Goal: Information Seeking & Learning: Learn about a topic

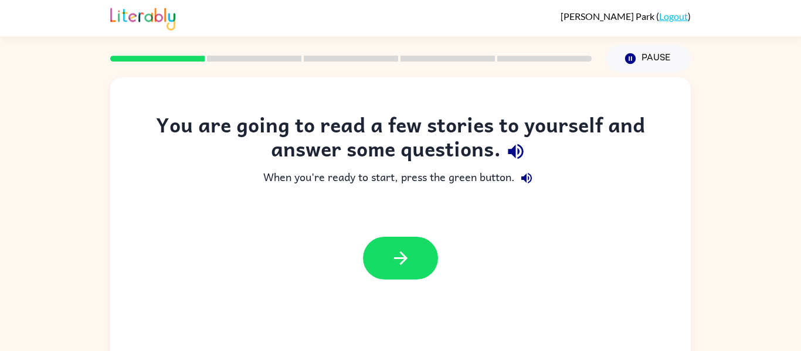
scroll to position [61, 0]
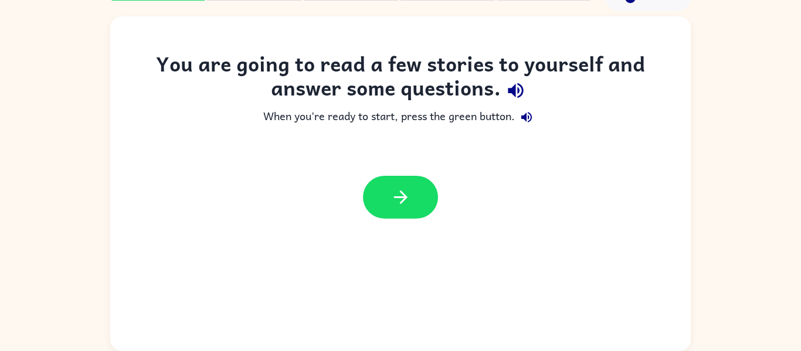
click at [421, 101] on div "You are going to read a few stories to yourself and answer some questions." at bounding box center [401, 79] width 534 height 54
click at [385, 181] on button "button" at bounding box center [400, 197] width 75 height 43
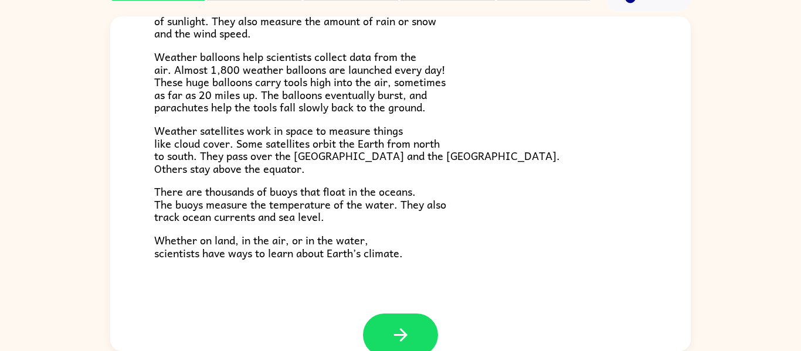
scroll to position [328, 0]
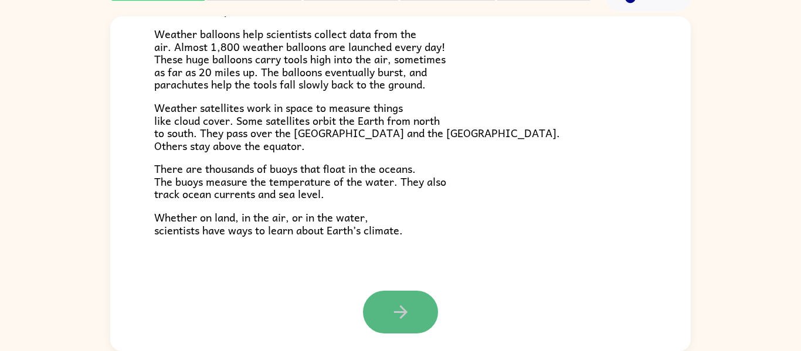
click at [387, 309] on button "button" at bounding box center [400, 312] width 75 height 43
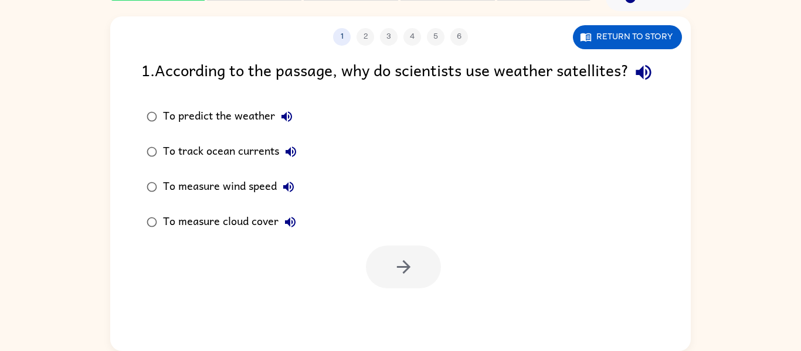
click at [219, 128] on div "To predict the weather" at bounding box center [231, 116] width 136 height 23
click at [403, 278] on icon "button" at bounding box center [404, 267] width 21 height 21
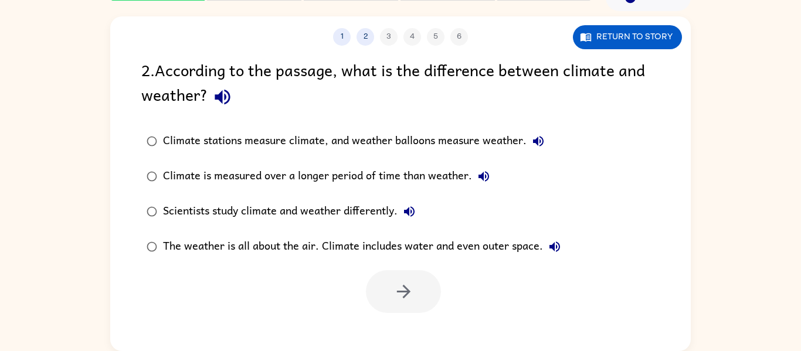
click at [422, 175] on div "Climate is measured over a longer period of time than weather." at bounding box center [329, 176] width 333 height 23
click at [420, 282] on button "button" at bounding box center [403, 291] width 75 height 43
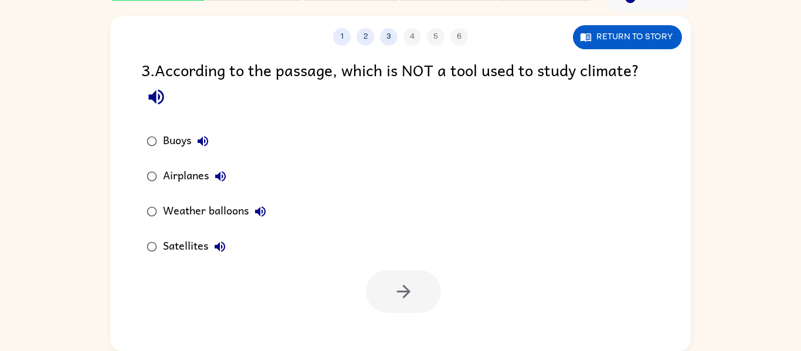
click at [189, 253] on div "Satellites" at bounding box center [197, 246] width 69 height 23
click at [370, 286] on button "button" at bounding box center [403, 291] width 75 height 43
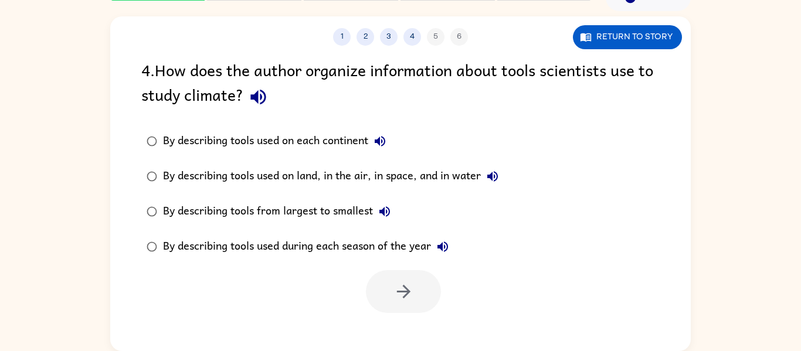
click at [361, 203] on div "By describing tools from largest to smallest" at bounding box center [280, 211] width 234 height 23
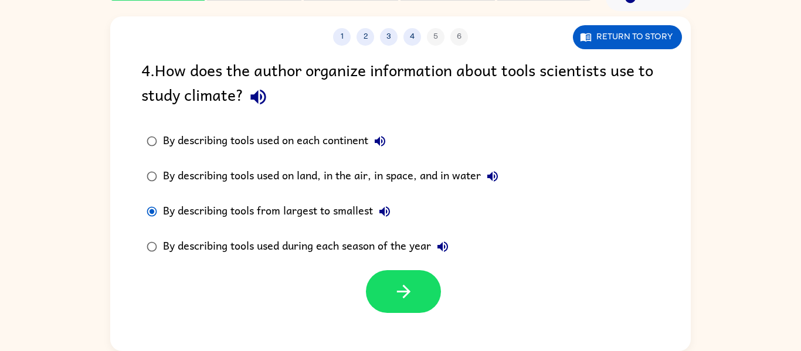
click at [381, 181] on div "By describing tools used on land, in the air, in space, and in water" at bounding box center [333, 176] width 341 height 23
click at [342, 33] on button "1" at bounding box center [342, 37] width 18 height 18
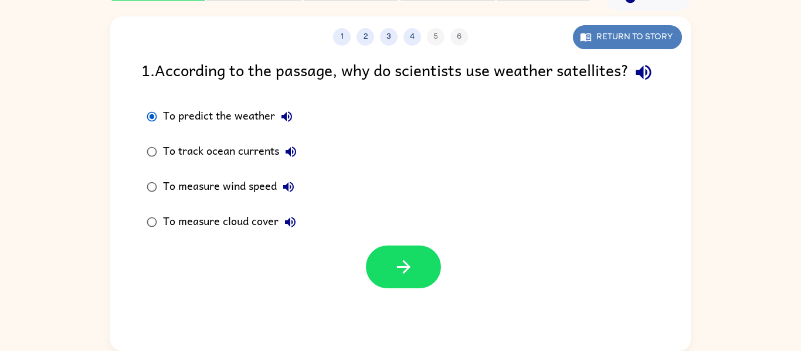
click at [650, 31] on button "Return to story" at bounding box center [627, 37] width 109 height 24
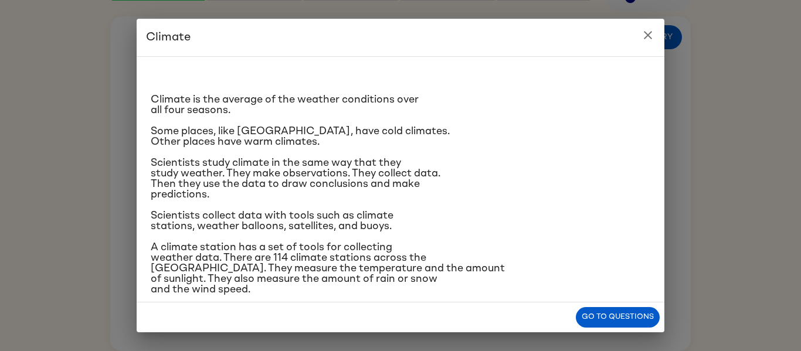
click at [452, 207] on div "Climate is the average of the weather conditions over all four seasons. Some pl…" at bounding box center [401, 275] width 500 height 419
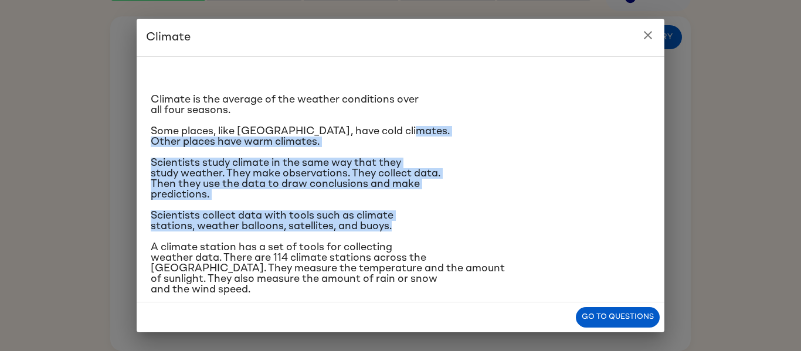
drag, startPoint x: 441, startPoint y: 221, endPoint x: 459, endPoint y: 122, distance: 100.8
click at [459, 122] on div "Climate is the average of the weather conditions over all four seasons. Some pl…" at bounding box center [401, 275] width 500 height 419
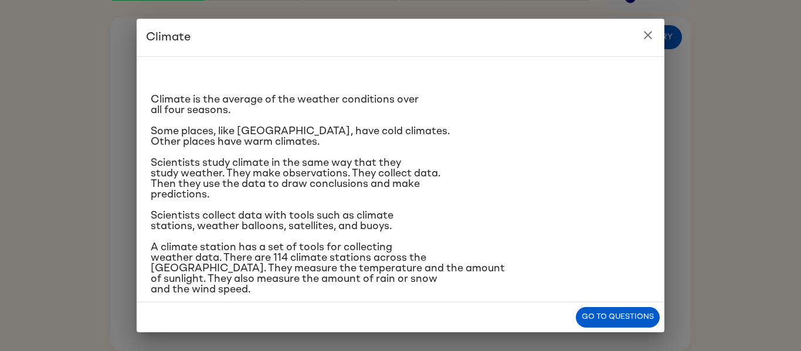
click at [412, 283] on span "A climate station has a set of tools for collecting weather data. There are 114…" at bounding box center [328, 268] width 354 height 53
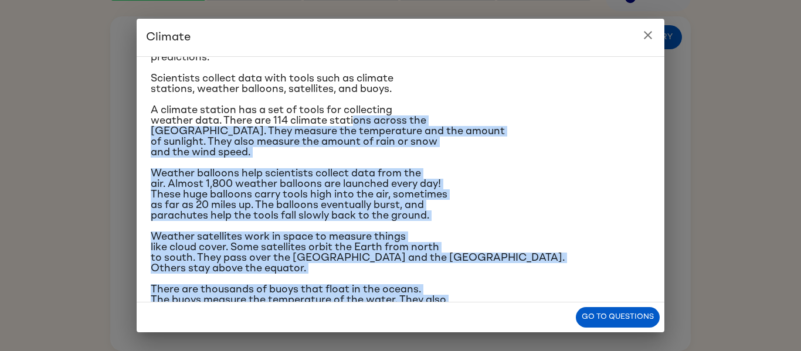
scroll to position [203, 0]
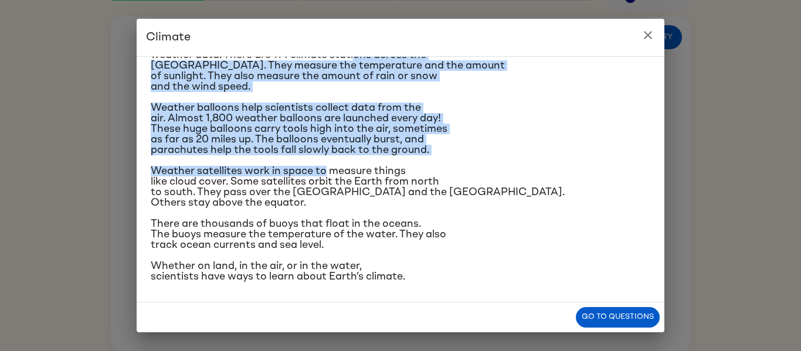
drag, startPoint x: 355, startPoint y: 255, endPoint x: 326, endPoint y: 170, distance: 90.5
click at [326, 170] on div "Climate is the average of the weather conditions over all four seasons. Some pl…" at bounding box center [401, 72] width 500 height 419
click at [579, 102] on div "Climate is the average of the weather conditions over all four seasons. Some pl…" at bounding box center [401, 72] width 500 height 419
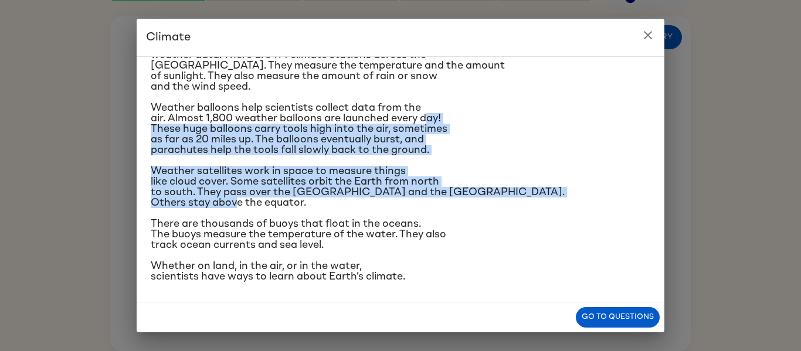
drag, startPoint x: 429, startPoint y: 117, endPoint x: 463, endPoint y: 201, distance: 90.5
click at [463, 201] on div "Climate is the average of the weather conditions over all four seasons. Some pl…" at bounding box center [401, 72] width 500 height 419
click at [463, 201] on p "Weather satellites work in space to measure things like cloud cover. Some satel…" at bounding box center [401, 187] width 500 height 42
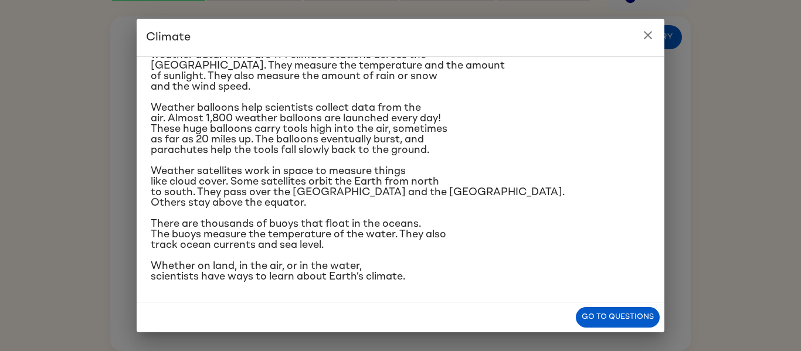
click at [650, 32] on icon "close" at bounding box center [648, 35] width 14 height 14
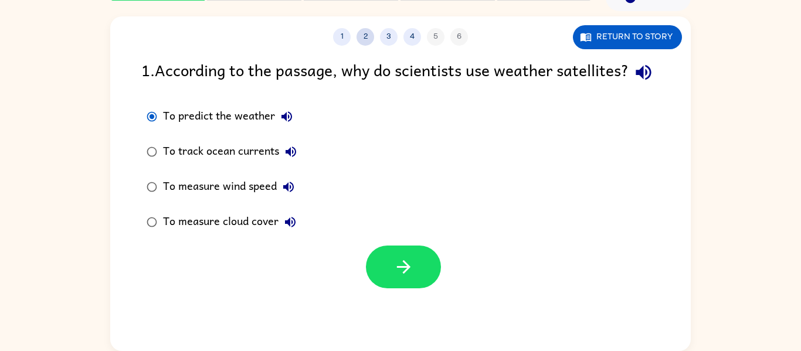
click at [370, 32] on button "2" at bounding box center [366, 37] width 18 height 18
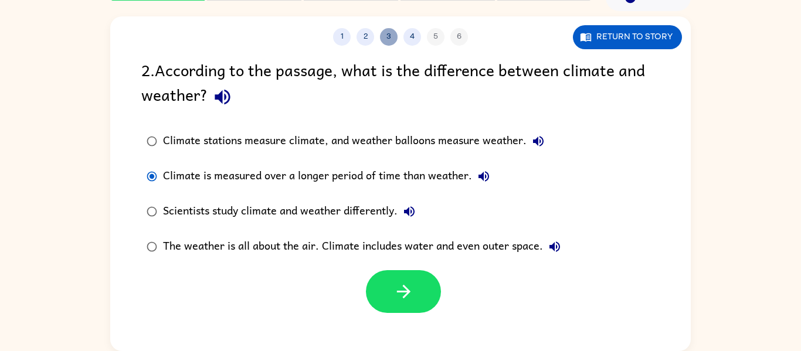
click at [391, 35] on button "3" at bounding box center [389, 37] width 18 height 18
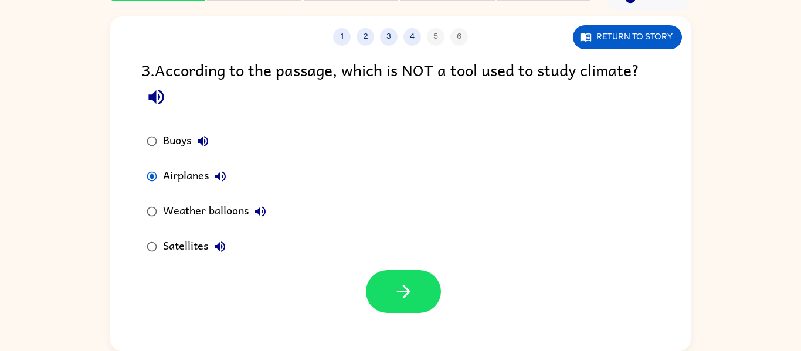
click at [438, 30] on div "1 2 3 4 5 6" at bounding box center [400, 37] width 581 height 18
click at [414, 35] on button "4" at bounding box center [413, 37] width 18 height 18
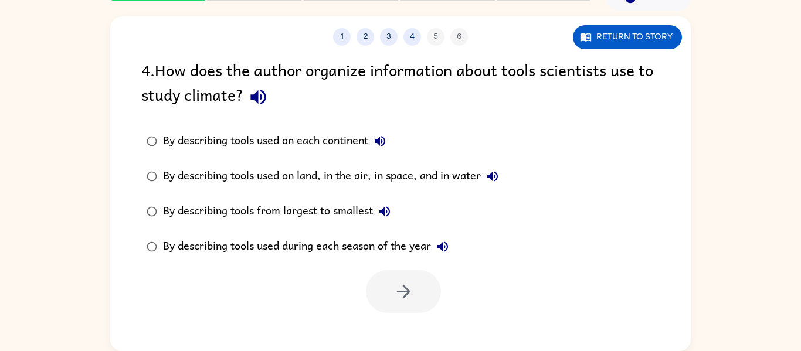
click at [300, 172] on div "By describing tools used on land, in the air, in space, and in water" at bounding box center [333, 176] width 341 height 23
click at [419, 312] on button "button" at bounding box center [403, 291] width 75 height 43
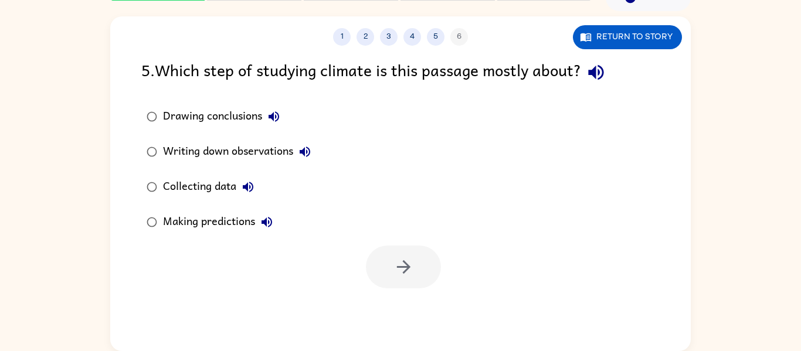
click at [217, 187] on div "Collecting data" at bounding box center [211, 186] width 97 height 23
click at [411, 276] on icon "button" at bounding box center [404, 267] width 21 height 21
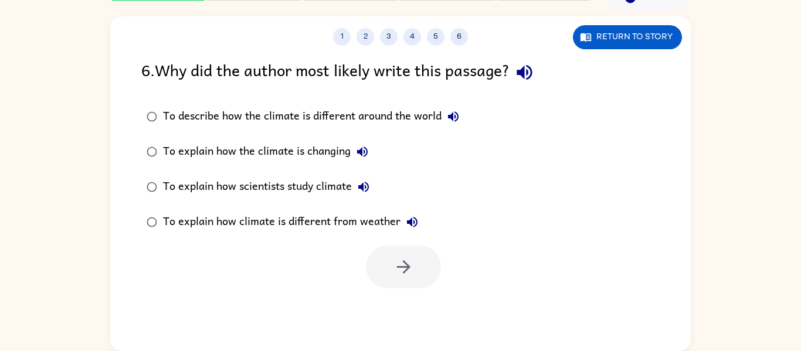
click at [289, 187] on div "To explain how scientists study climate" at bounding box center [269, 186] width 212 height 23
click at [420, 281] on button "button" at bounding box center [403, 267] width 75 height 43
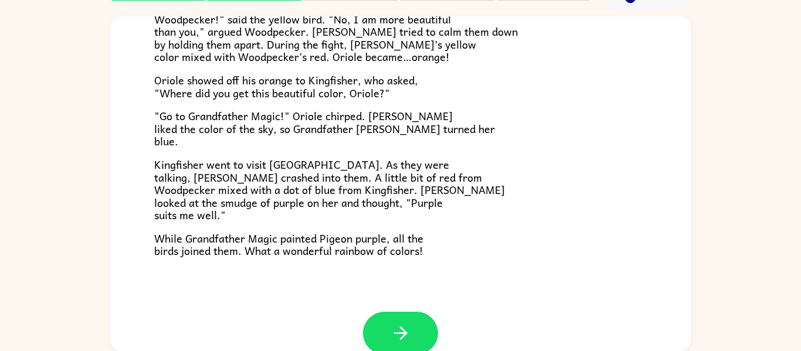
scroll to position [303, 0]
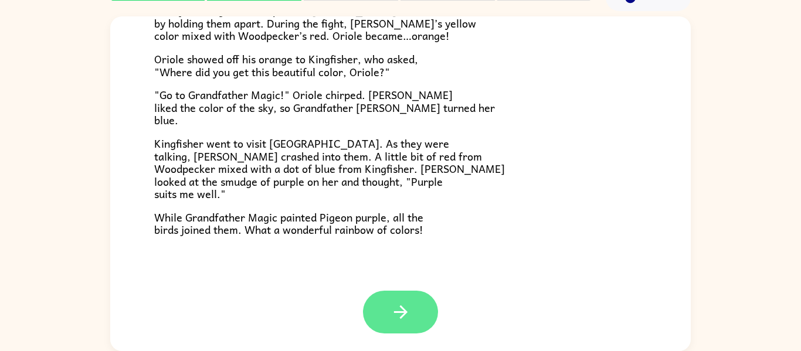
click at [383, 306] on button "button" at bounding box center [400, 312] width 75 height 43
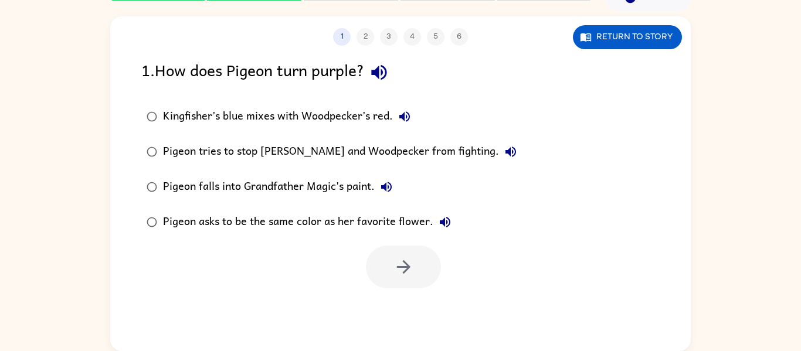
scroll to position [0, 0]
click at [630, 28] on button "Return to story" at bounding box center [627, 37] width 109 height 24
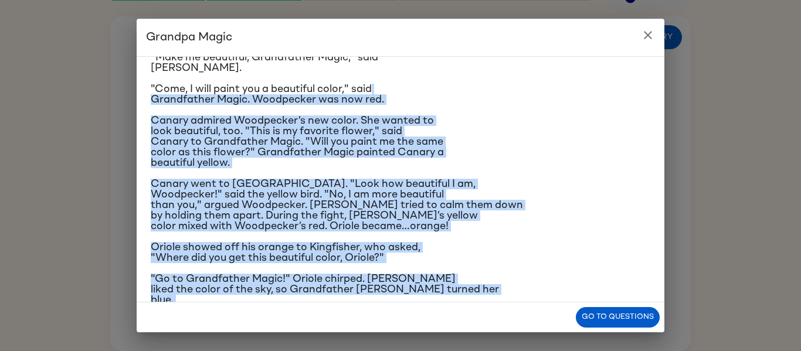
scroll to position [182, 0]
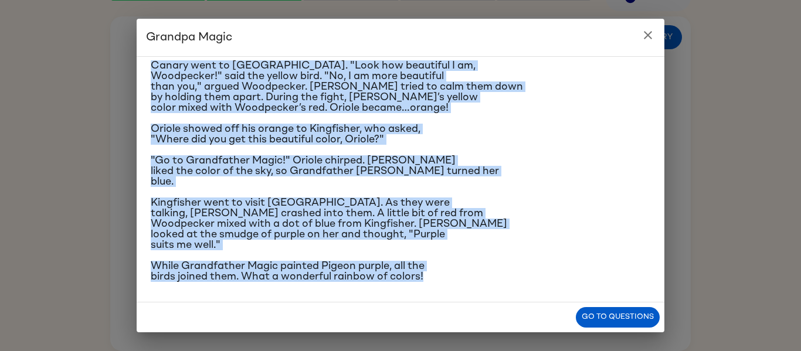
drag, startPoint x: 391, startPoint y: 149, endPoint x: 418, endPoint y: 308, distance: 161.3
click at [418, 308] on div "Grandpa Magic Once upon a time, all birds were white. "Make me beautiful, Grand…" at bounding box center [401, 176] width 528 height 314
click at [497, 229] on p "Kingfisher went to visit [GEOGRAPHIC_DATA]. As they were talking, [PERSON_NAME]…" at bounding box center [401, 224] width 500 height 53
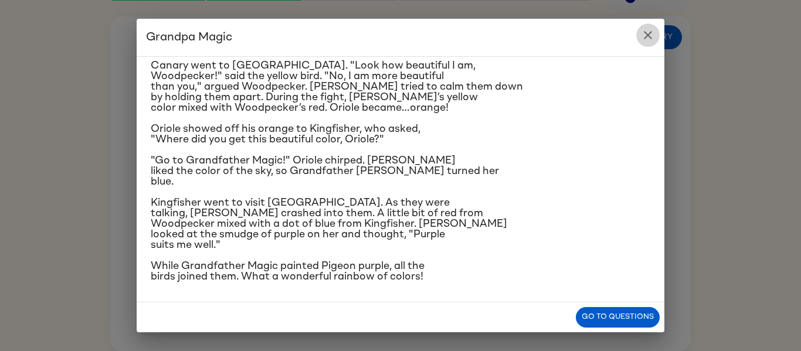
click at [653, 43] on button "close" at bounding box center [648, 34] width 23 height 23
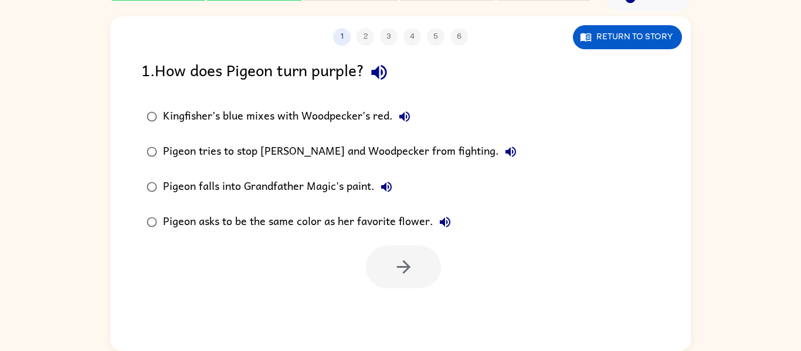
click at [280, 111] on div "Kingfisher’s blue mixes with Woodpecker’s red." at bounding box center [289, 116] width 253 height 23
click at [394, 277] on icon "button" at bounding box center [404, 267] width 21 height 21
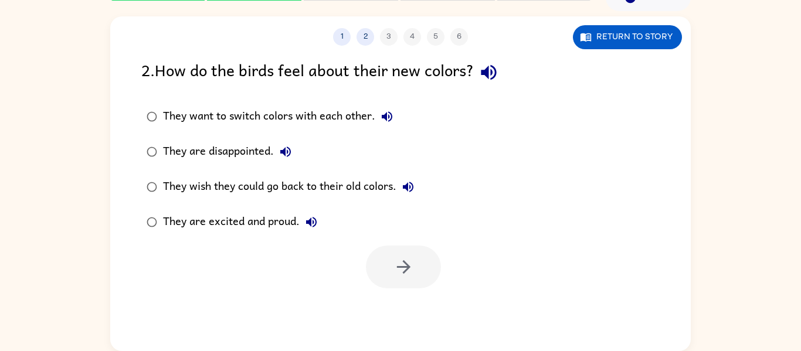
click at [239, 219] on div "They are excited and proud." at bounding box center [243, 222] width 160 height 23
click at [429, 285] on button "button" at bounding box center [403, 267] width 75 height 43
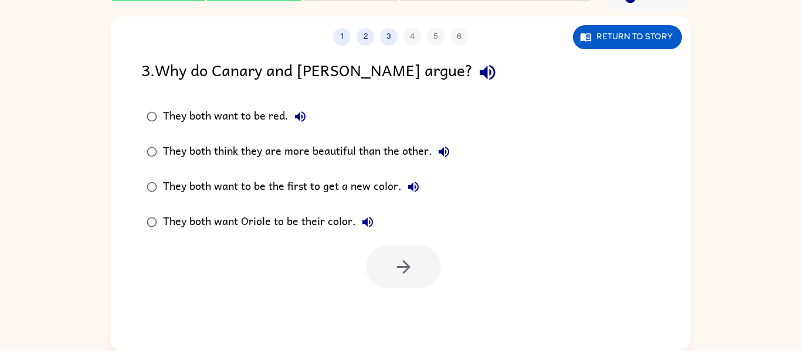
click at [410, 36] on div "1 2 3 4 5 6" at bounding box center [400, 37] width 581 height 18
click at [435, 38] on div "1 2 3 4 5 6" at bounding box center [400, 37] width 581 height 18
click at [389, 42] on button "3" at bounding box center [389, 37] width 18 height 18
click at [411, 39] on div "1 2 3 4 5 6" at bounding box center [400, 37] width 581 height 18
click at [389, 39] on button "3" at bounding box center [389, 37] width 18 height 18
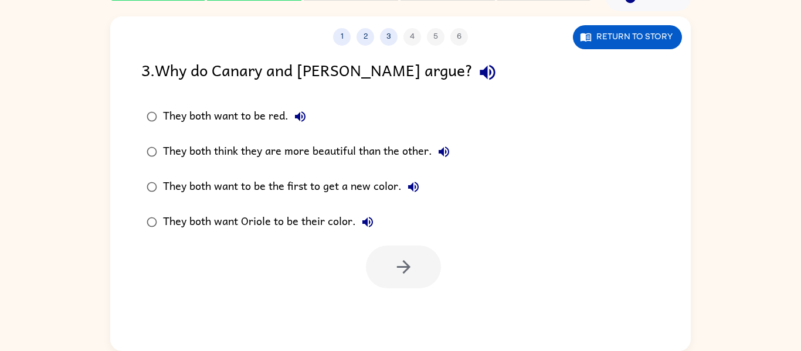
click at [395, 151] on div "They both think they are more beautiful than the other." at bounding box center [309, 151] width 293 height 23
click at [410, 261] on icon "button" at bounding box center [404, 267] width 21 height 21
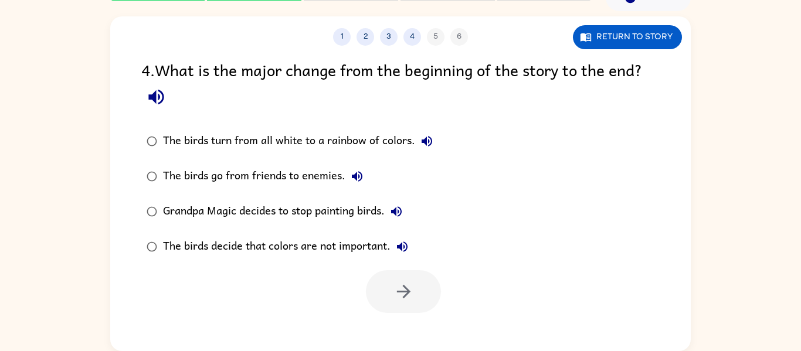
click at [386, 150] on div "The birds turn from all white to a rainbow of colors." at bounding box center [301, 141] width 276 height 23
click at [404, 292] on icon "button" at bounding box center [403, 291] width 13 height 13
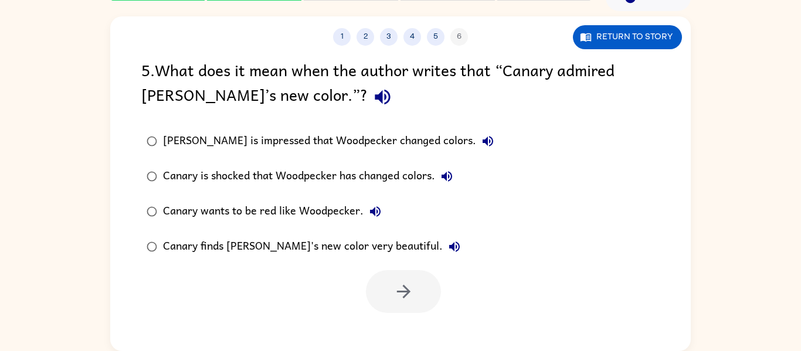
click at [276, 254] on div "Canary finds [PERSON_NAME]'s new color very beautiful." at bounding box center [314, 246] width 303 height 23
click at [409, 306] on button "button" at bounding box center [403, 291] width 75 height 43
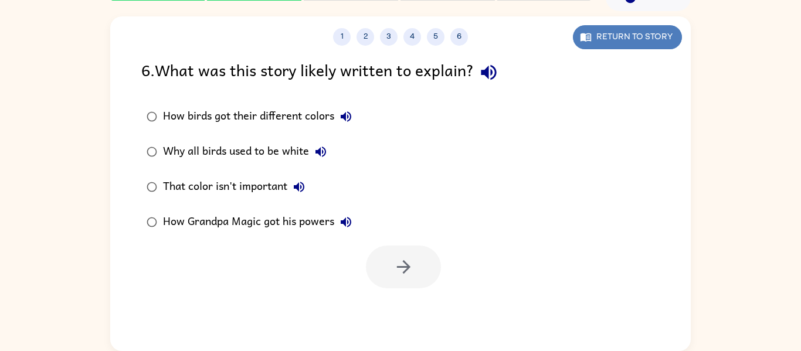
click at [634, 36] on button "Return to story" at bounding box center [627, 37] width 109 height 24
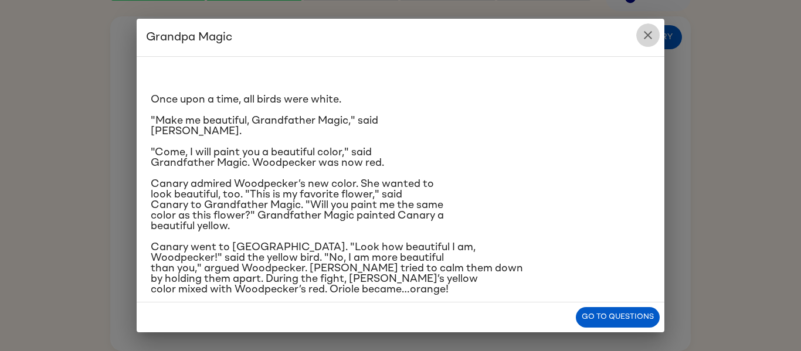
click at [656, 36] on button "close" at bounding box center [648, 34] width 23 height 23
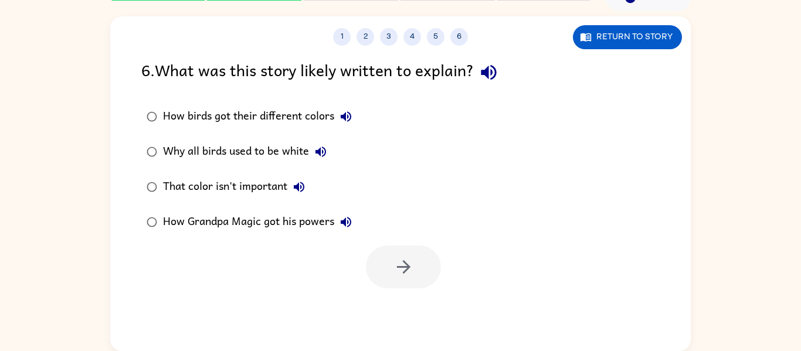
click at [194, 116] on div "How birds got their different colors" at bounding box center [260, 116] width 195 height 23
click at [384, 276] on button "button" at bounding box center [403, 267] width 75 height 43
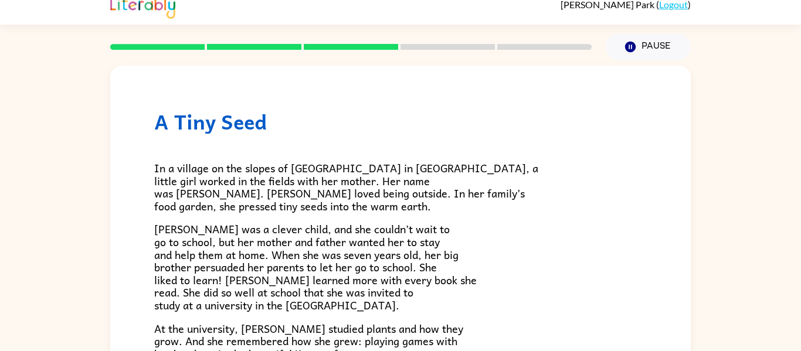
scroll to position [0, 0]
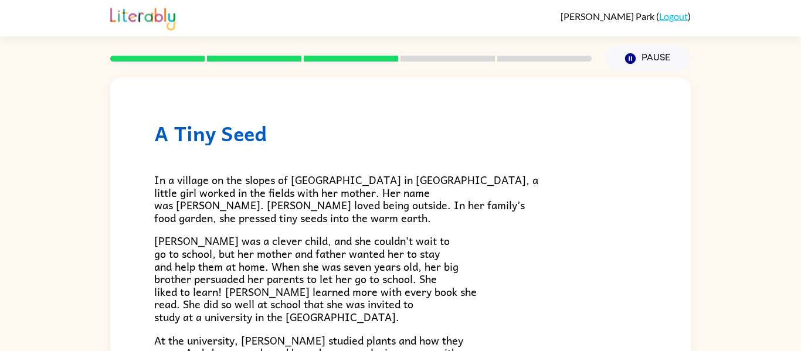
click at [333, 60] on rect at bounding box center [351, 59] width 94 height 6
click at [284, 58] on rect at bounding box center [254, 59] width 94 height 6
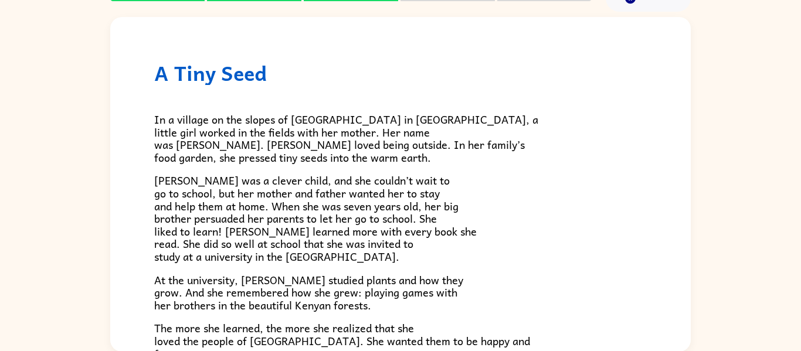
scroll to position [61, 0]
click at [351, 212] on span "[PERSON_NAME] was a clever child, and she couldn’t wait to go to school, but he…" at bounding box center [315, 217] width 323 height 93
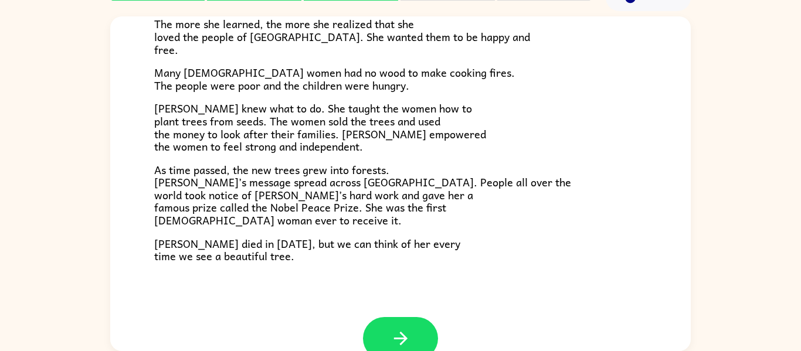
scroll to position [305, 0]
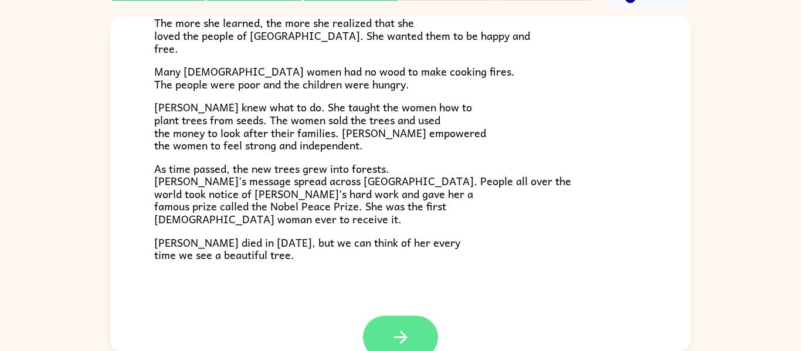
click at [393, 337] on icon "button" at bounding box center [401, 337] width 21 height 21
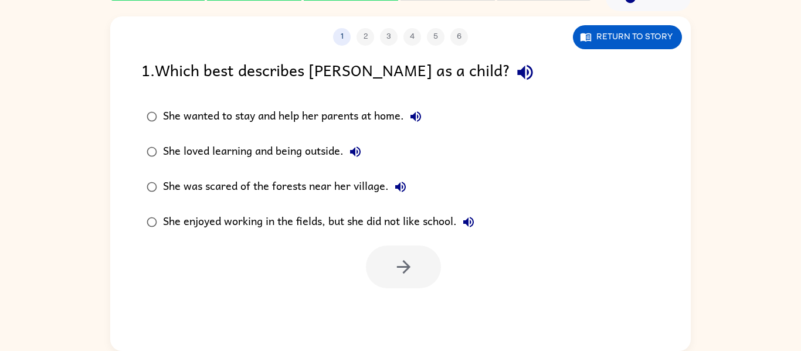
scroll to position [0, 0]
click at [241, 214] on div "She enjoyed working in the fields, but she did not like school." at bounding box center [321, 222] width 317 height 23
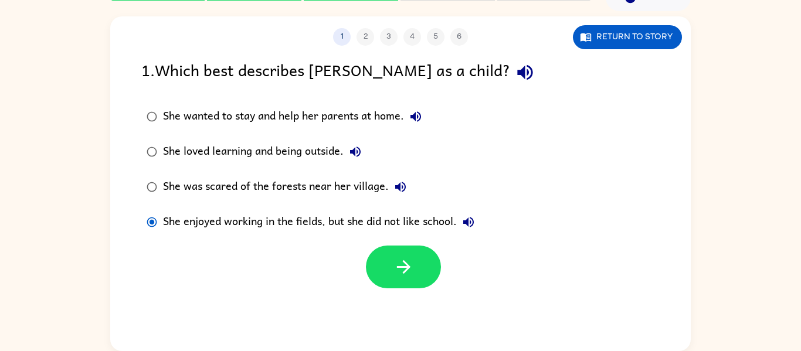
click at [258, 112] on div "She wanted to stay and help her parents at home." at bounding box center [295, 116] width 265 height 23
click at [392, 281] on button "button" at bounding box center [403, 267] width 75 height 43
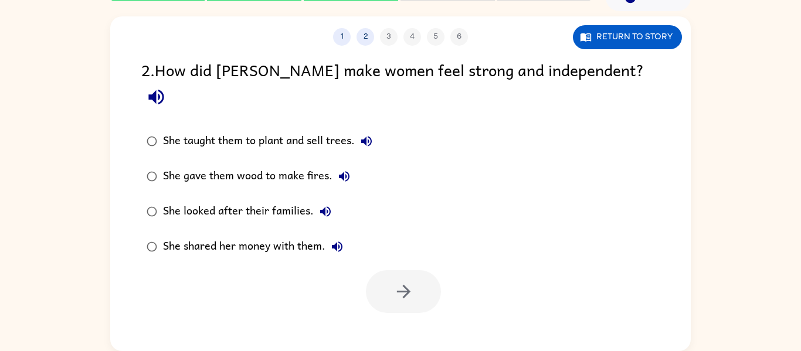
click at [269, 130] on div "She taught them to plant and sell trees." at bounding box center [270, 141] width 215 height 23
click at [377, 270] on button "button" at bounding box center [403, 291] width 75 height 43
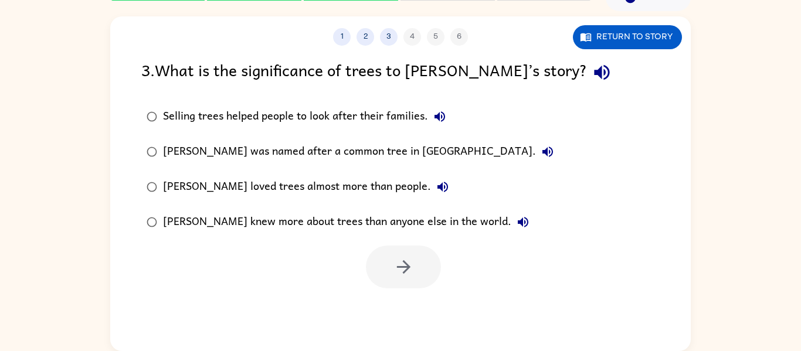
click at [307, 110] on div "Selling trees helped people to look after their families." at bounding box center [307, 116] width 289 height 23
click at [373, 252] on button "button" at bounding box center [403, 267] width 75 height 43
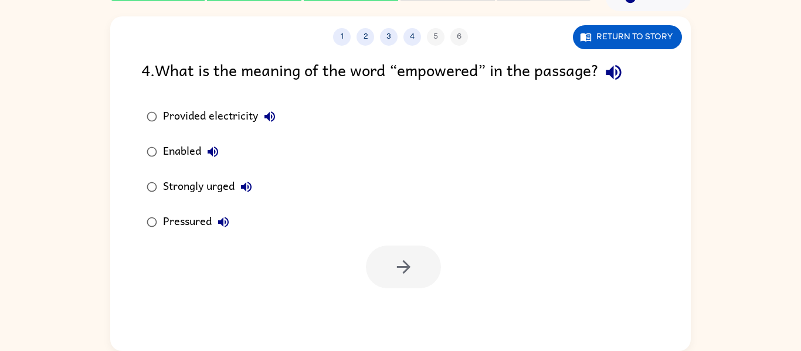
click at [165, 185] on div "Strongly urged" at bounding box center [210, 186] width 95 height 23
click at [380, 270] on button "button" at bounding box center [403, 267] width 75 height 43
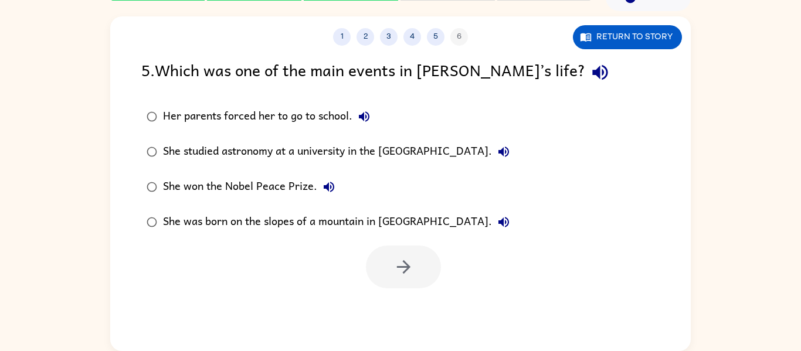
click at [255, 194] on div "She won the Nobel Peace Prize." at bounding box center [252, 186] width 178 height 23
click at [406, 271] on icon "button" at bounding box center [403, 267] width 13 height 13
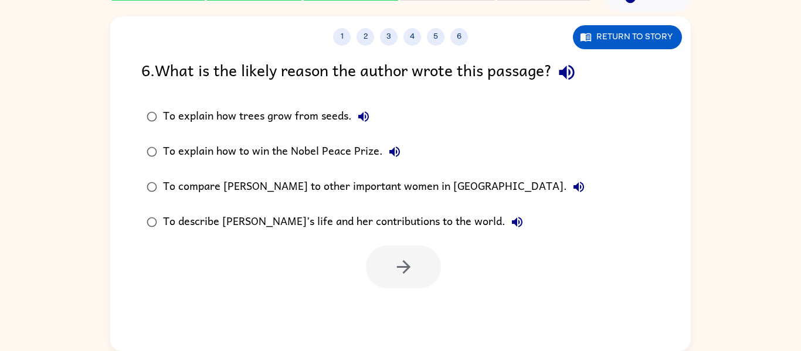
click at [339, 234] on div "To describe [PERSON_NAME]’s life and her contributions to the world." at bounding box center [346, 222] width 366 height 23
click at [421, 282] on button "button" at bounding box center [403, 267] width 75 height 43
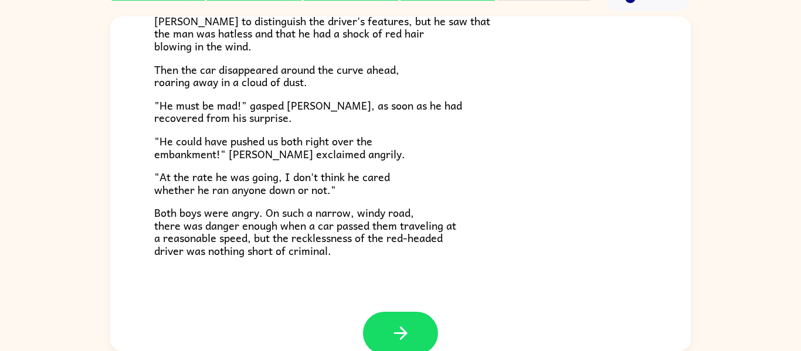
scroll to position [326, 0]
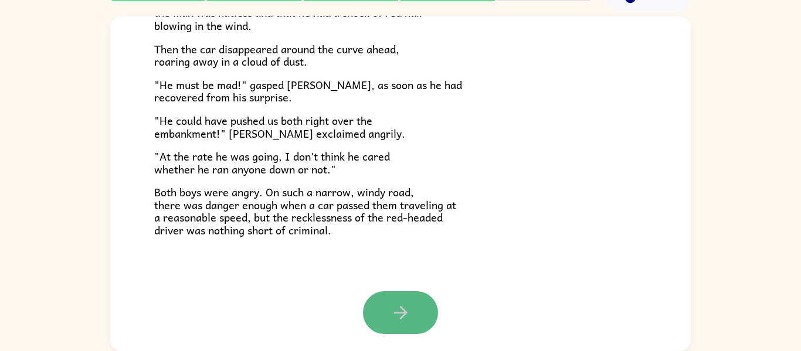
click at [393, 322] on icon "button" at bounding box center [401, 313] width 21 height 21
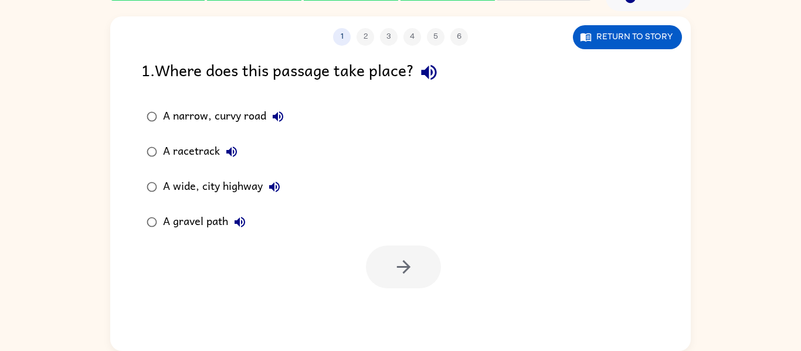
scroll to position [0, 0]
click at [625, 39] on button "Return to story" at bounding box center [627, 37] width 109 height 24
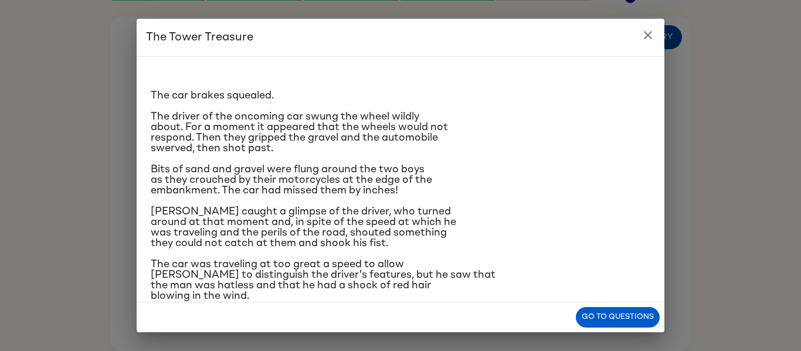
scroll to position [1, 0]
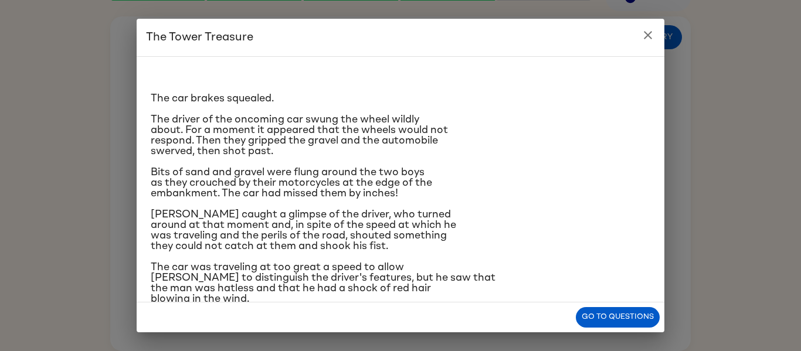
click at [609, 289] on p "The car was traveling at too great a speed to allow [PERSON_NAME] to distinguis…" at bounding box center [401, 283] width 500 height 42
click at [620, 325] on button "Go to questions" at bounding box center [618, 317] width 84 height 21
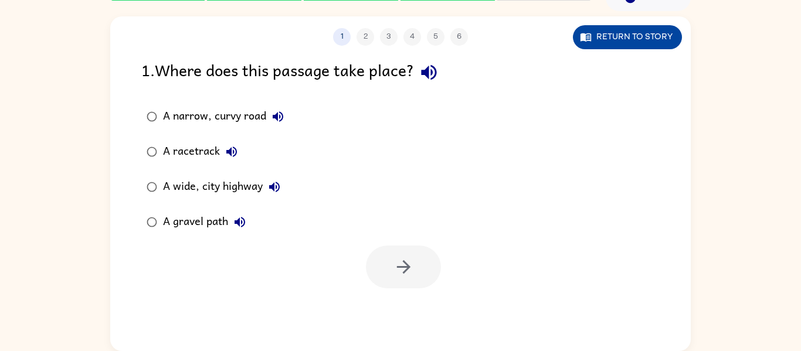
click at [600, 46] on button "Return to story" at bounding box center [627, 37] width 109 height 24
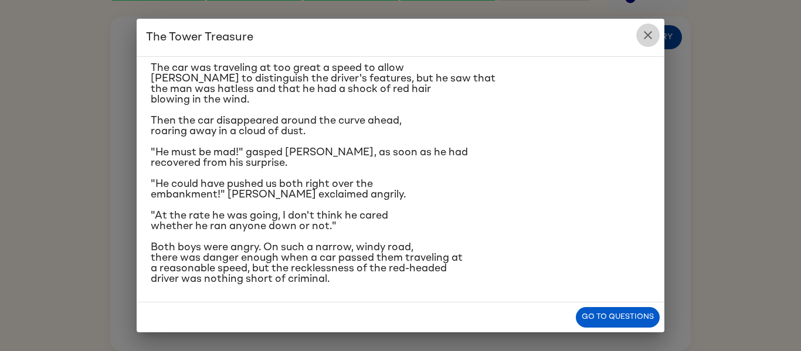
scroll to position [203, 0]
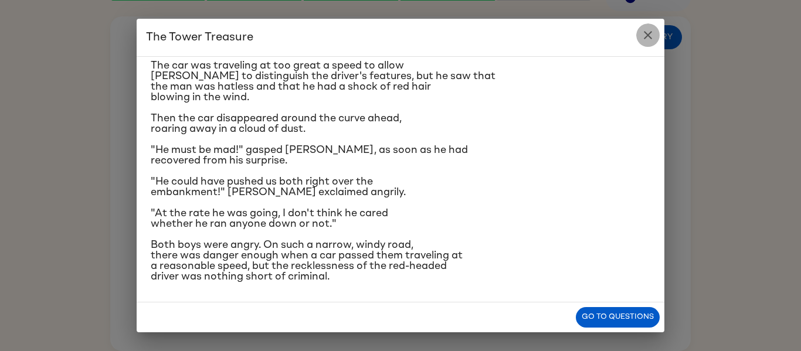
click at [637, 40] on button "close" at bounding box center [648, 34] width 23 height 23
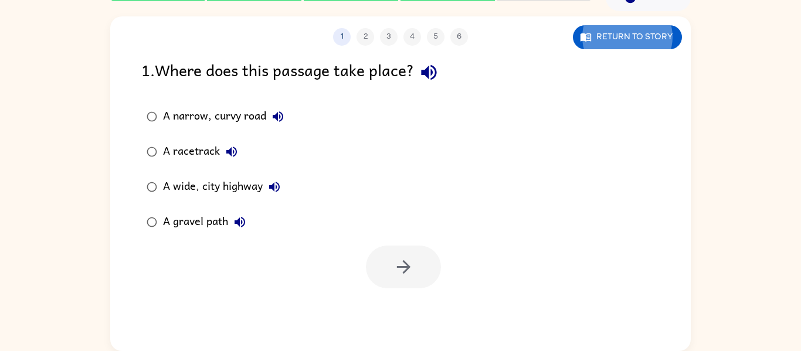
click at [185, 116] on div "A narrow, curvy road" at bounding box center [226, 116] width 127 height 23
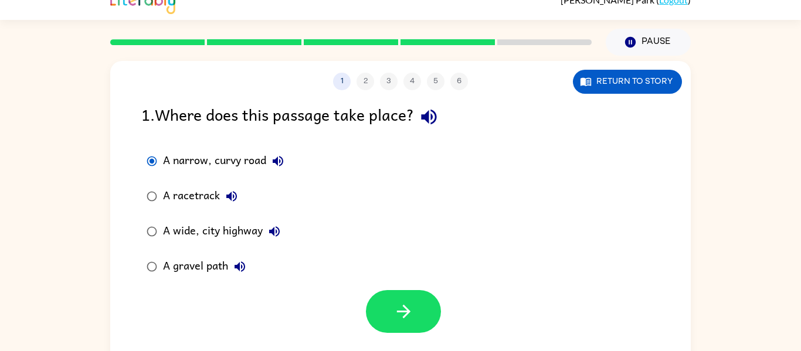
scroll to position [13, 0]
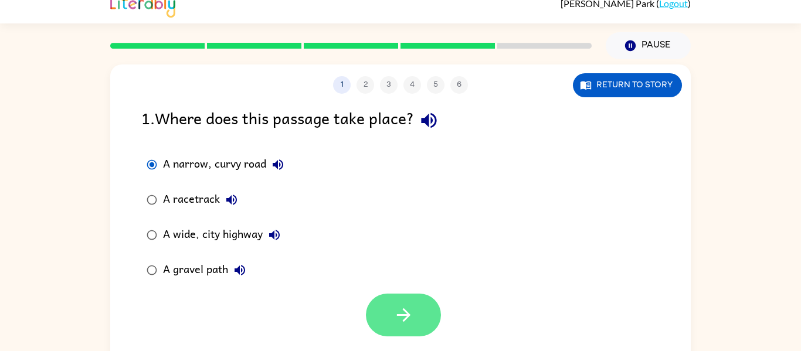
click at [420, 309] on button "button" at bounding box center [403, 315] width 75 height 43
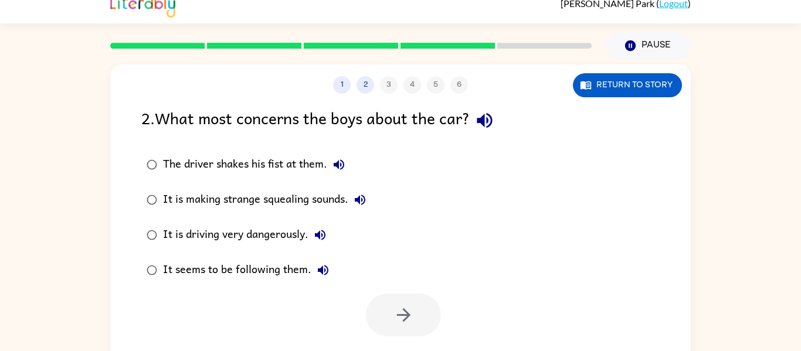
click at [175, 241] on div "It is driving very dangerously." at bounding box center [247, 235] width 169 height 23
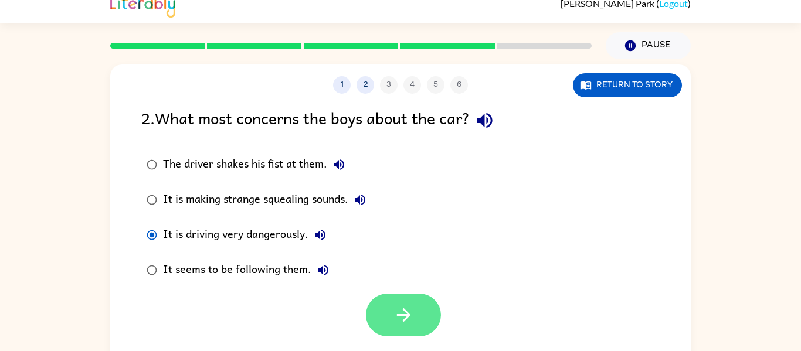
click at [394, 312] on icon "button" at bounding box center [404, 315] width 21 height 21
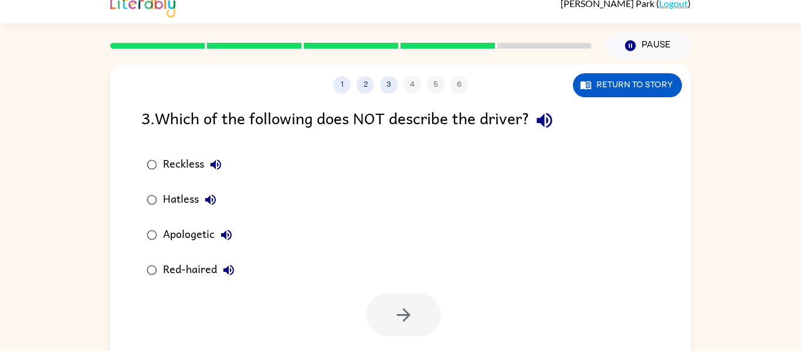
scroll to position [0, 0]
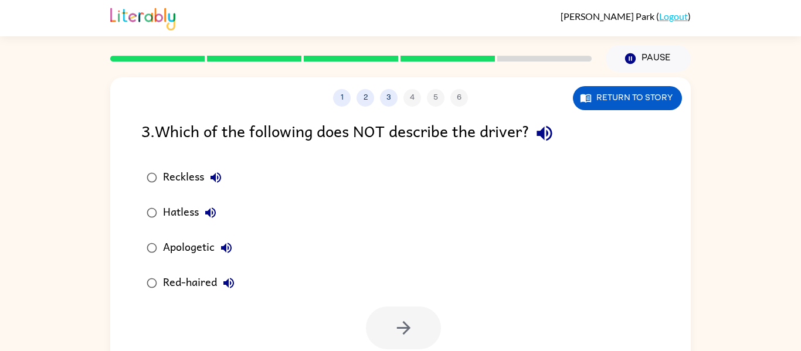
click at [174, 256] on div "Apologetic" at bounding box center [200, 247] width 75 height 23
click at [398, 324] on icon "button" at bounding box center [404, 328] width 21 height 21
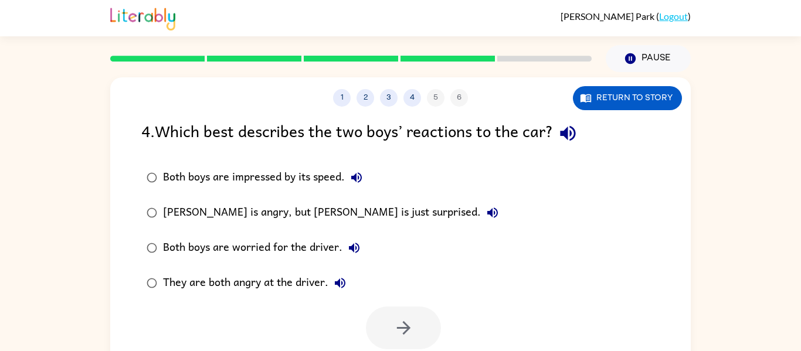
click at [219, 320] on div at bounding box center [400, 325] width 581 height 49
click at [221, 280] on div "They are both angry at the driver." at bounding box center [257, 283] width 189 height 23
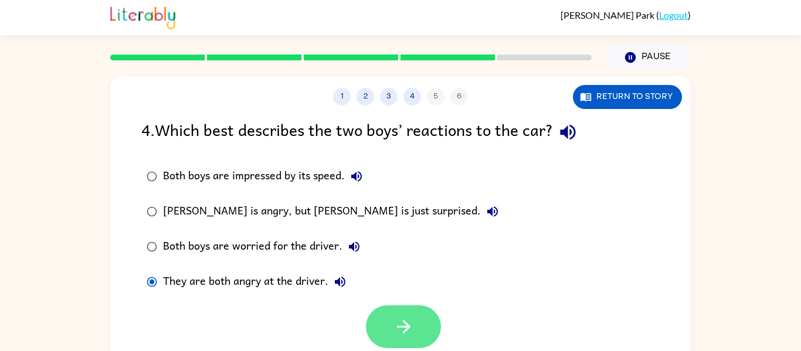
click at [387, 326] on button "button" at bounding box center [403, 327] width 75 height 43
